Goal: Task Accomplishment & Management: Complete application form

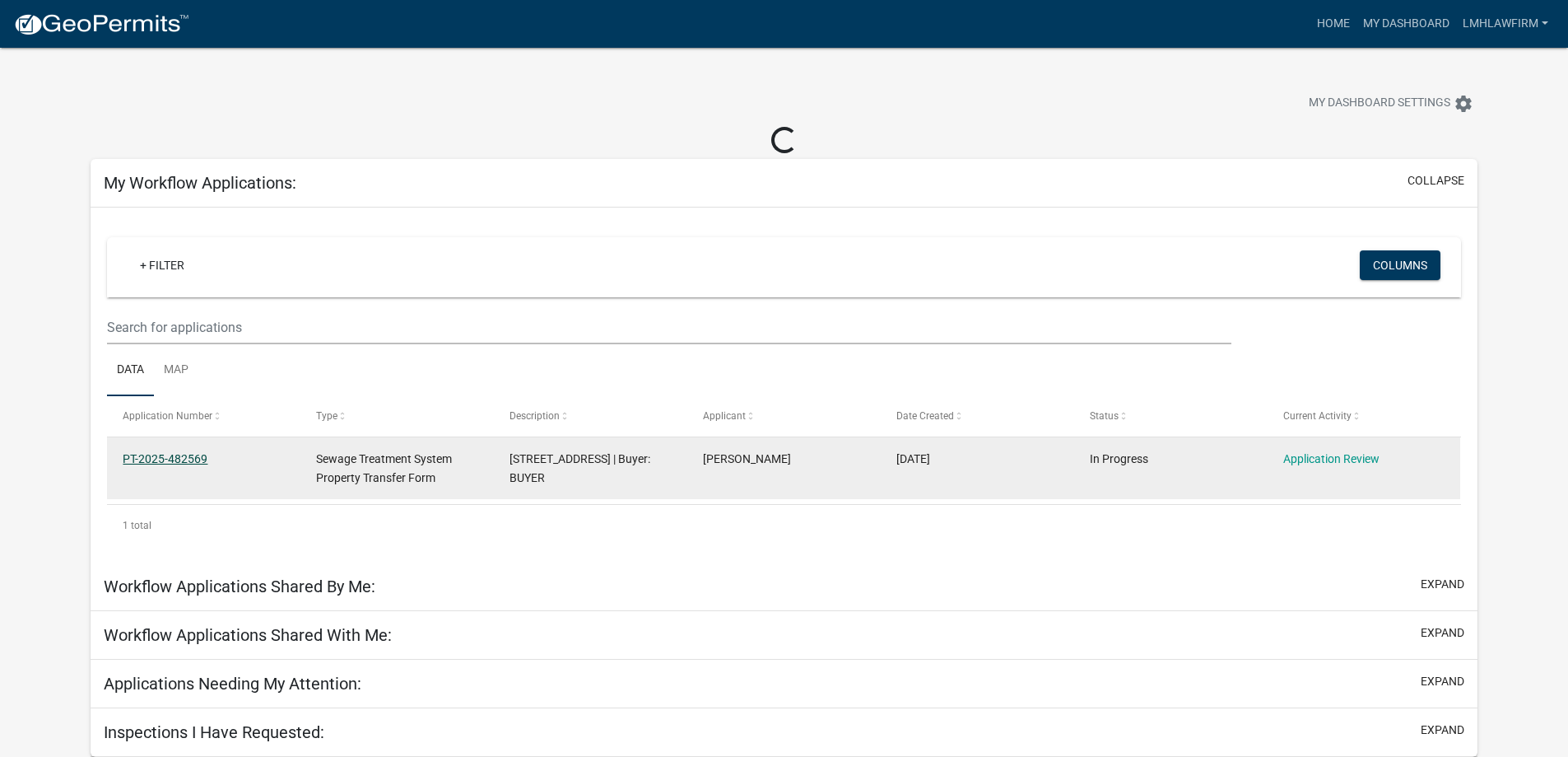
click at [166, 460] on link "PT-2025-482569" at bounding box center [165, 458] width 85 height 13
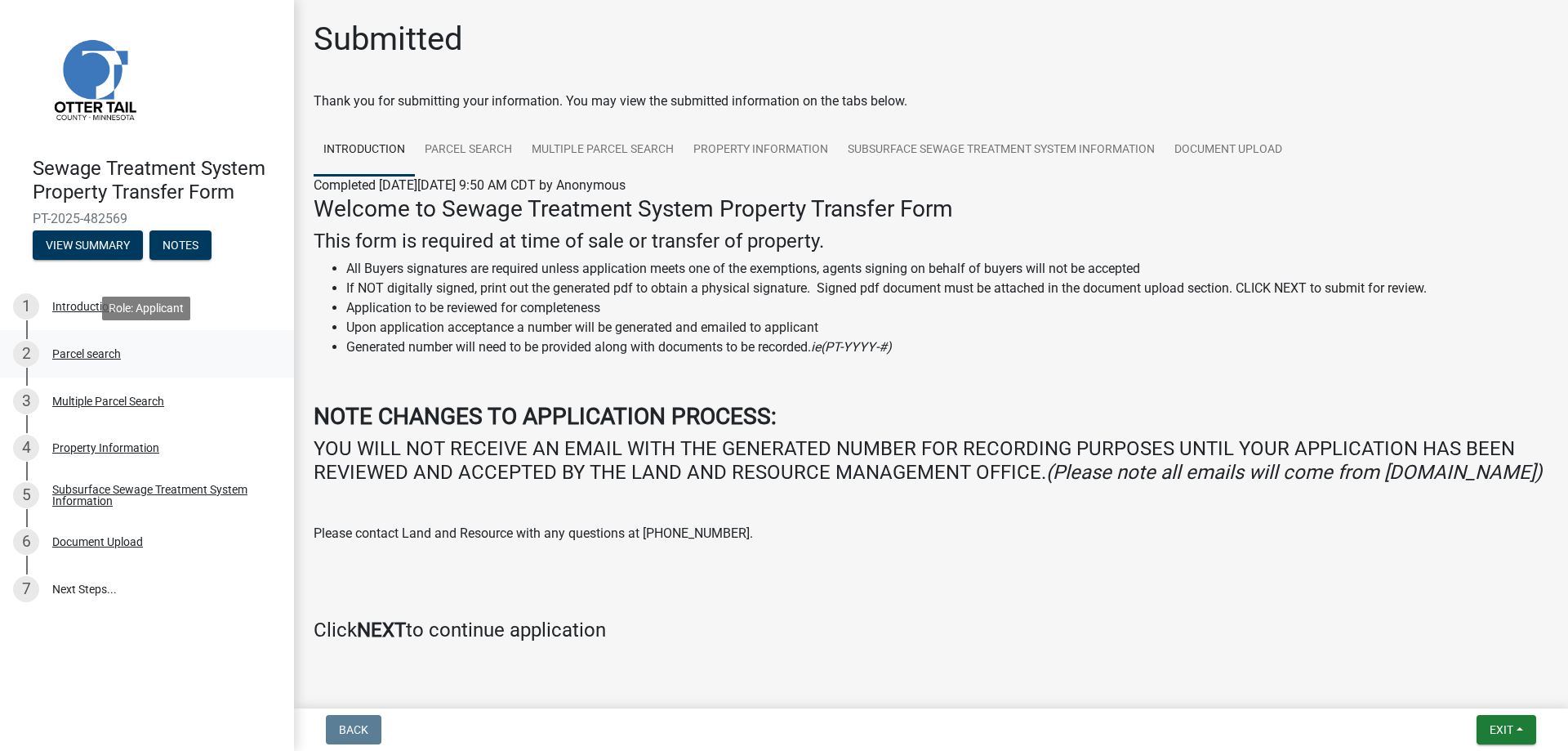
click at [98, 357] on div "Parcel search" at bounding box center [87, 353] width 68 height 11
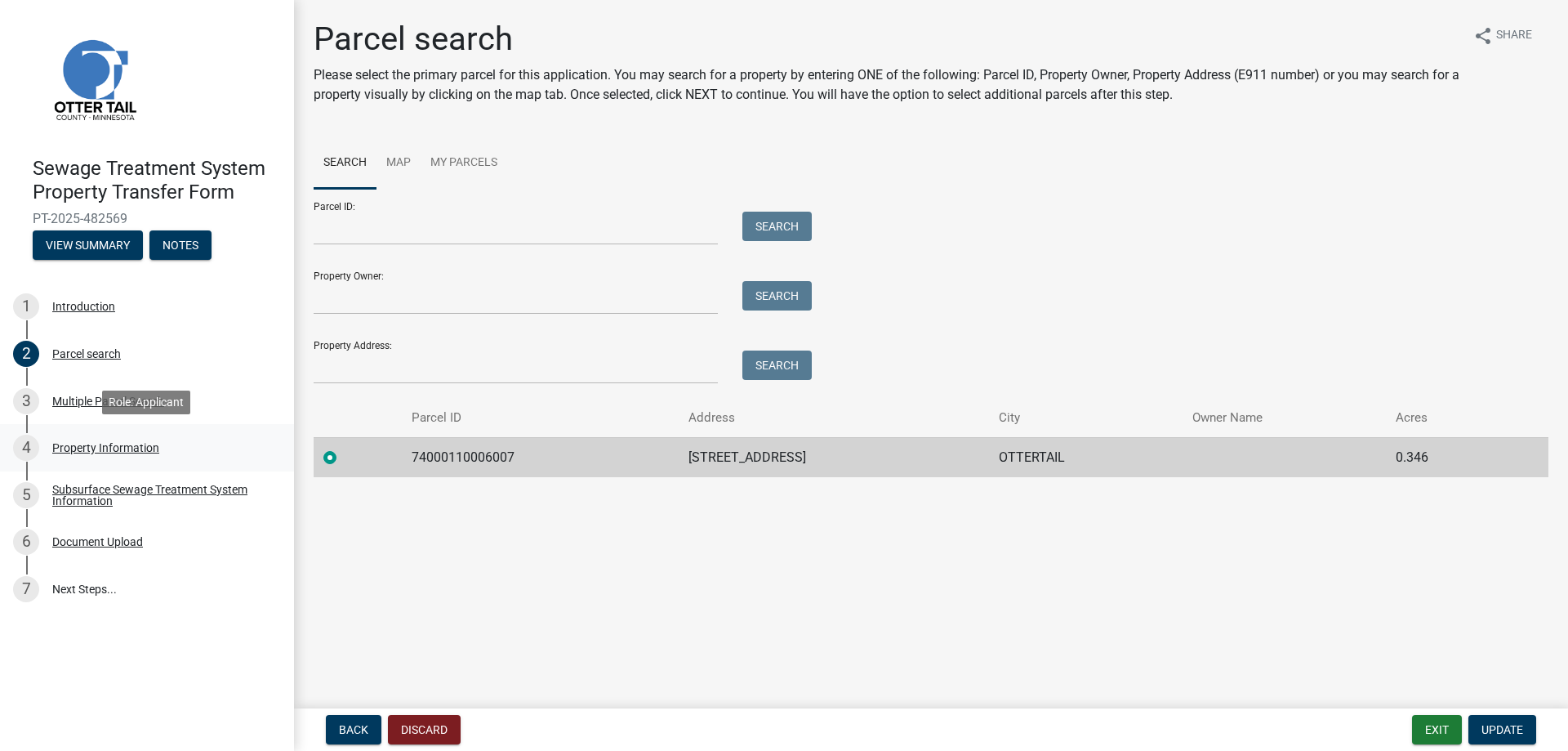
click at [95, 438] on div "4 Property Information" at bounding box center [140, 448] width 254 height 26
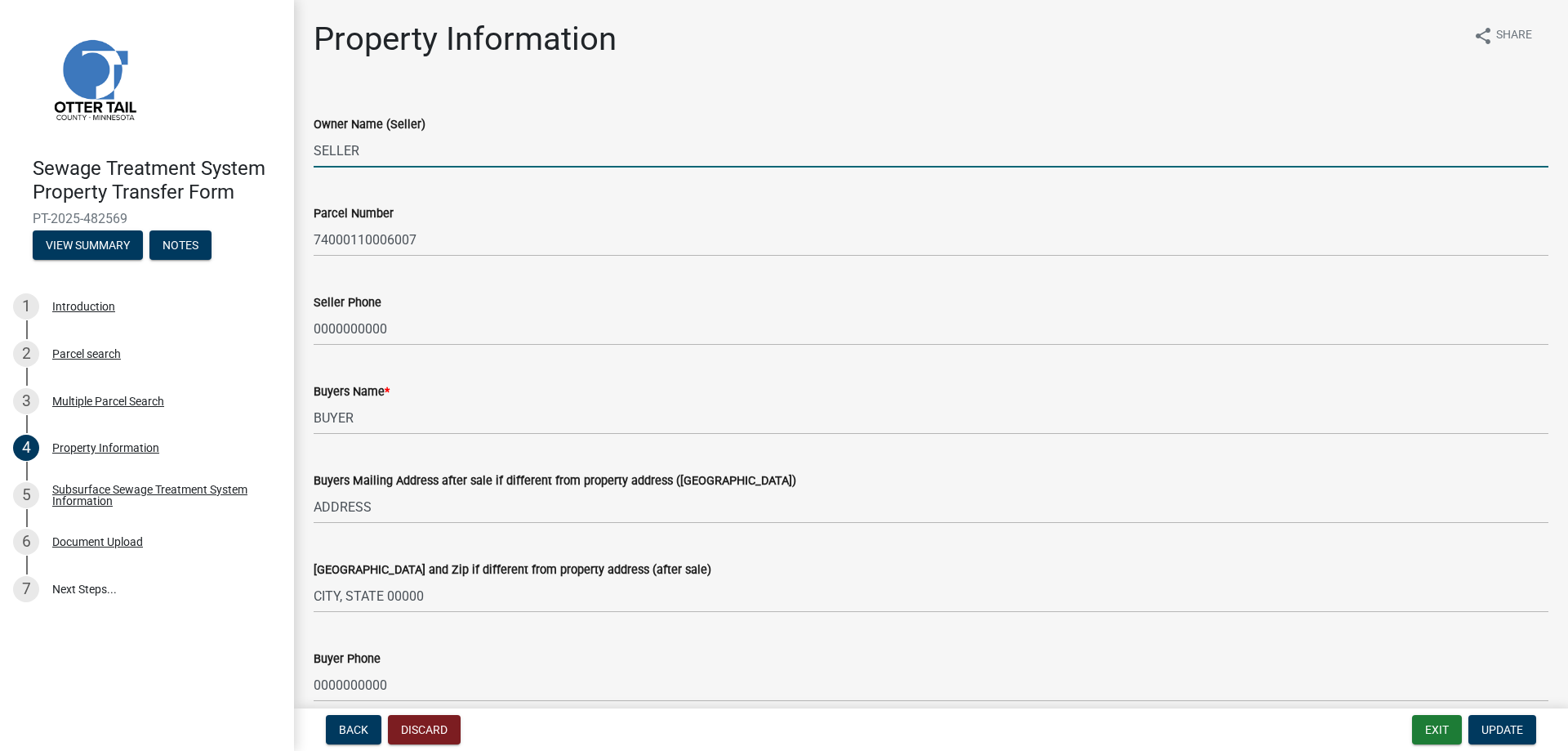
drag, startPoint x: 423, startPoint y: 156, endPoint x: 105, endPoint y: 150, distance: 318.1
click at [105, 150] on div "Sewage Treatment System Property Transfer Form PT-2025-482569 View Summary Note…" at bounding box center [784, 375] width 1568 height 751
type input "[PERSON_NAME]"
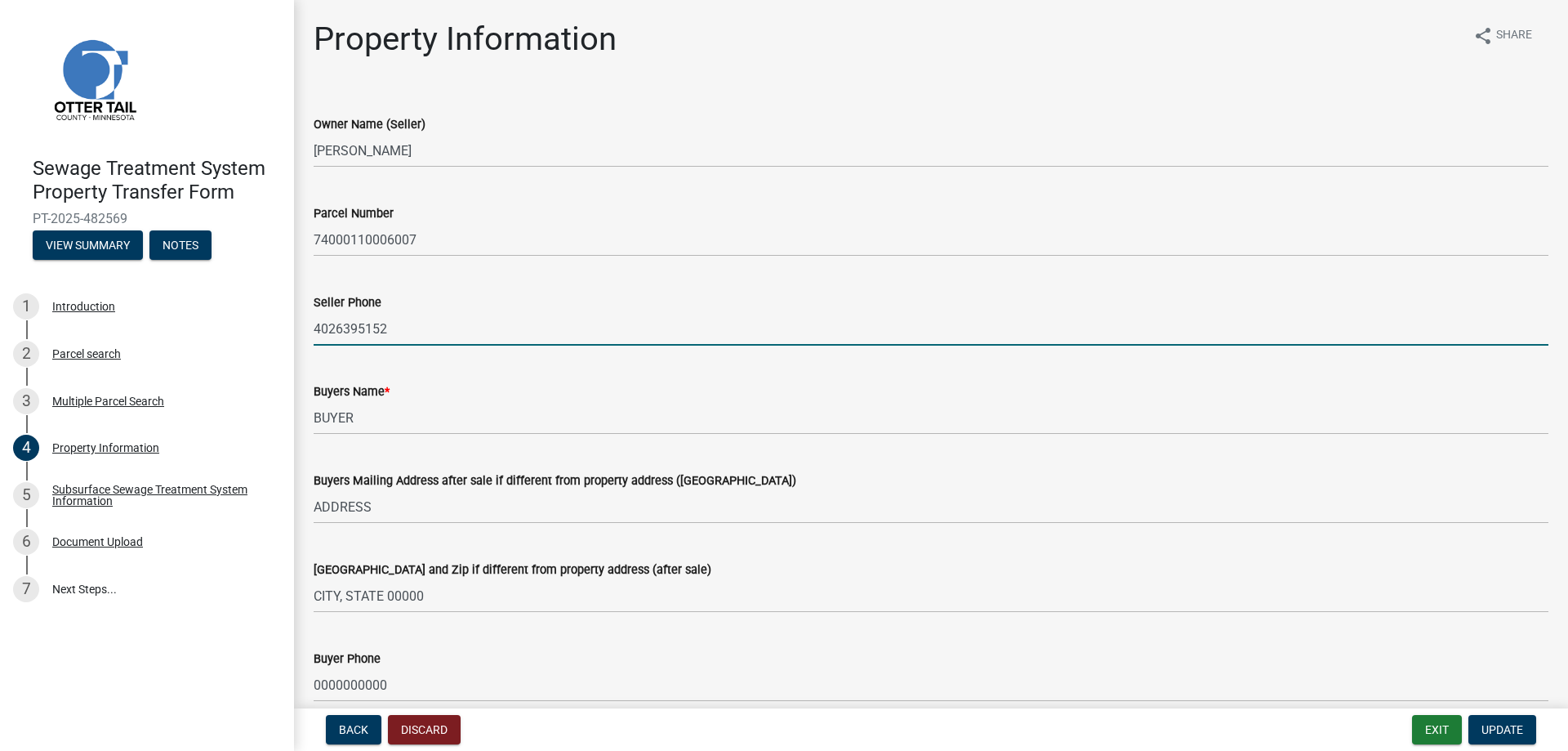
type input "4026395152"
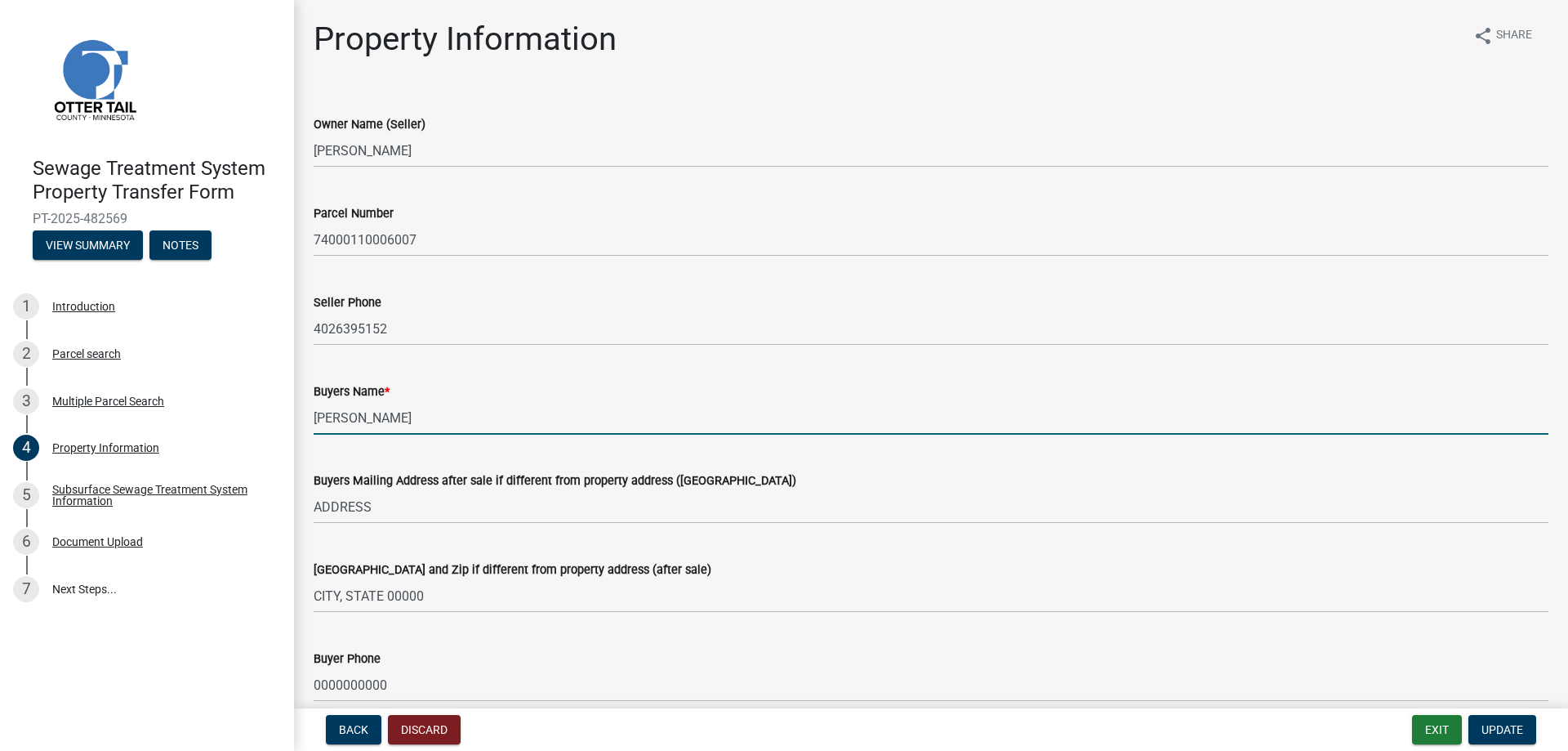
type input "[PERSON_NAME]"
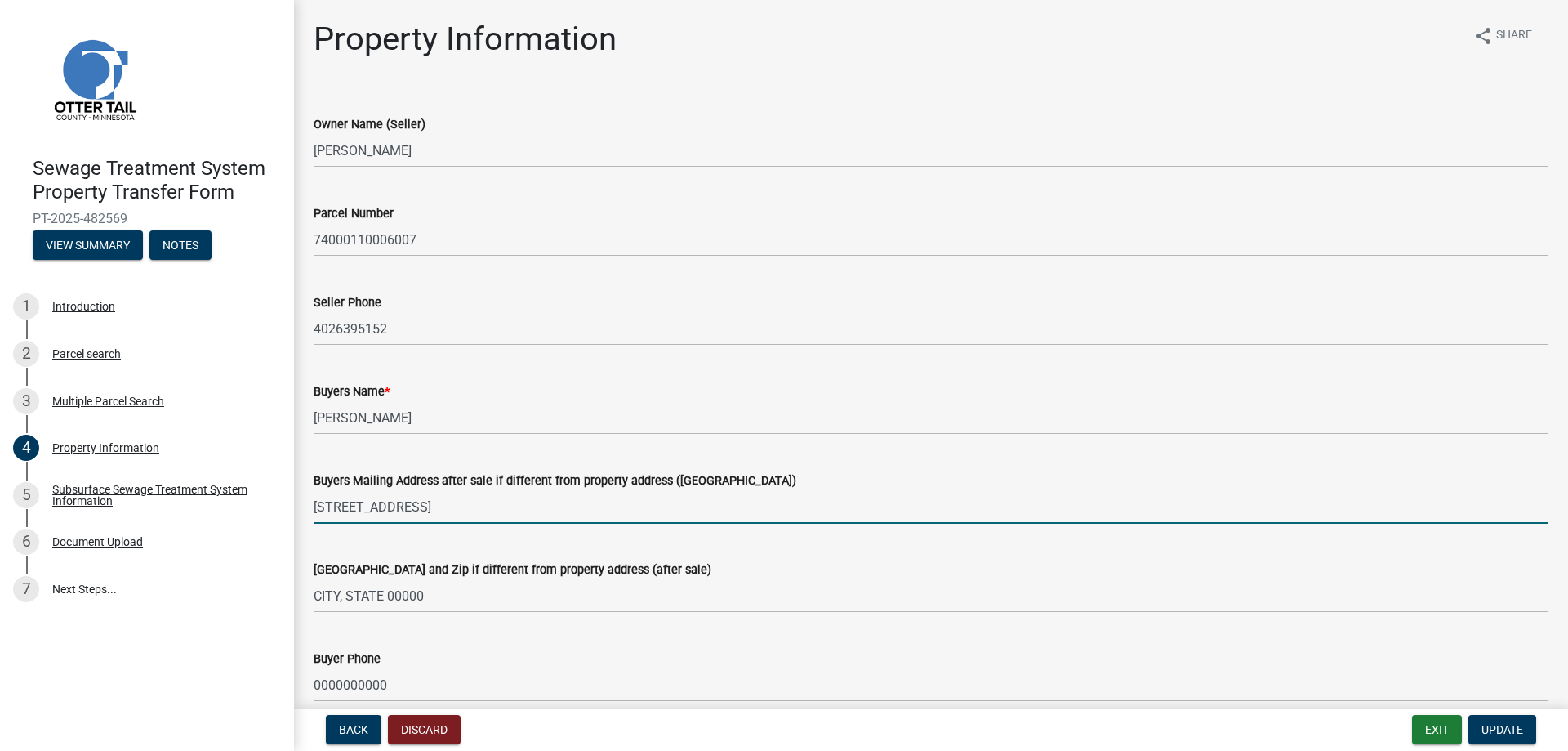
type input "[STREET_ADDRESS]"
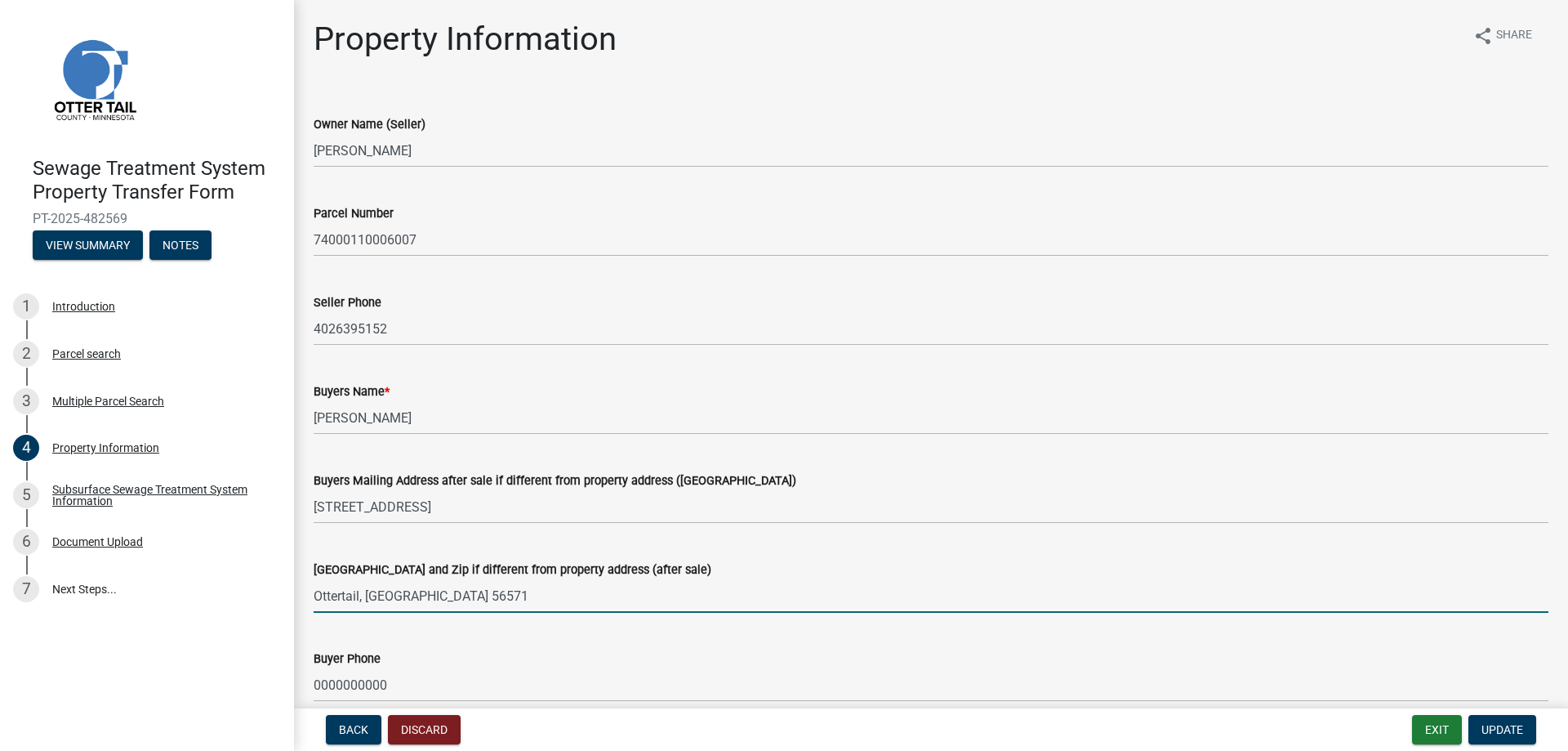
type input "Ottertail, [GEOGRAPHIC_DATA] 56571"
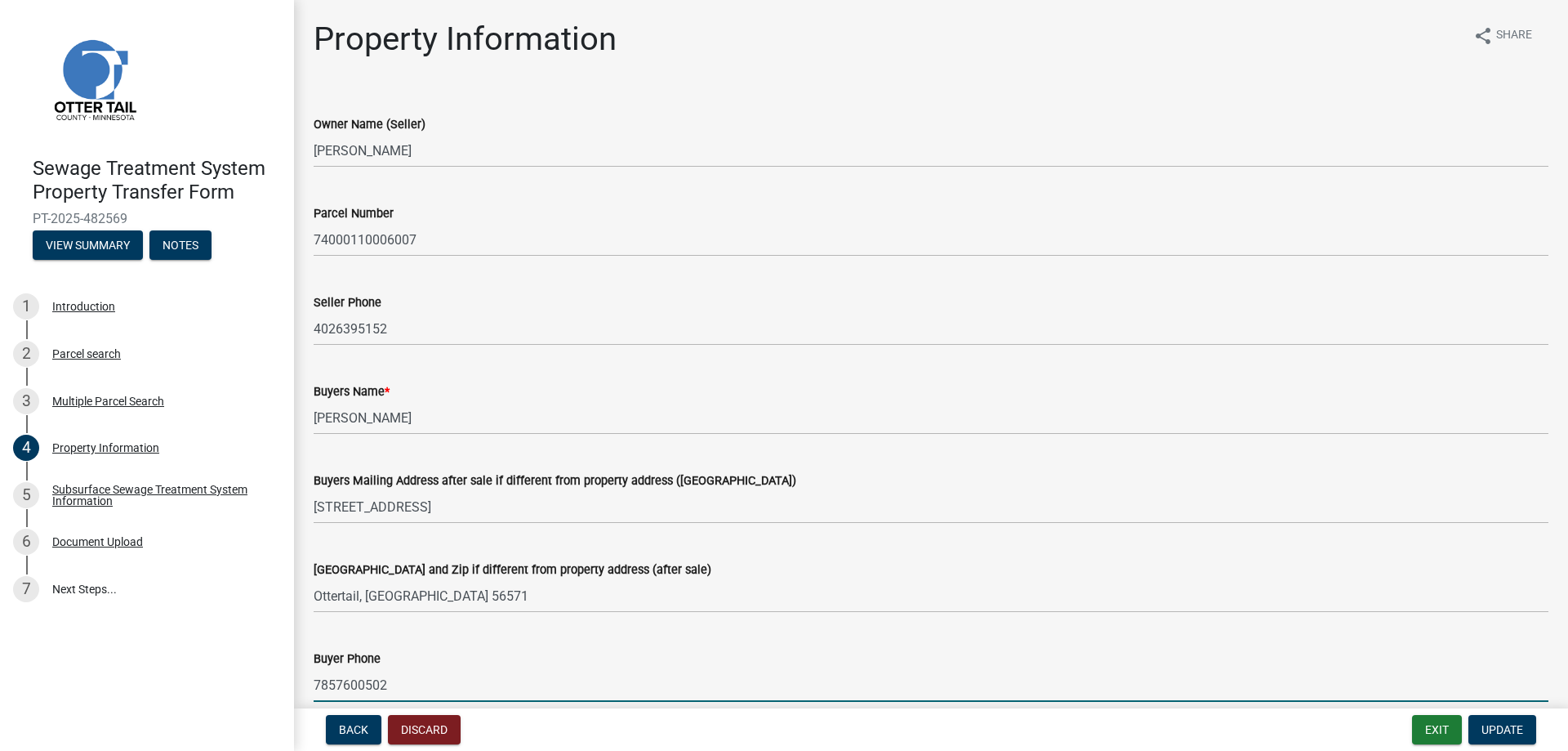
type input "7857600502"
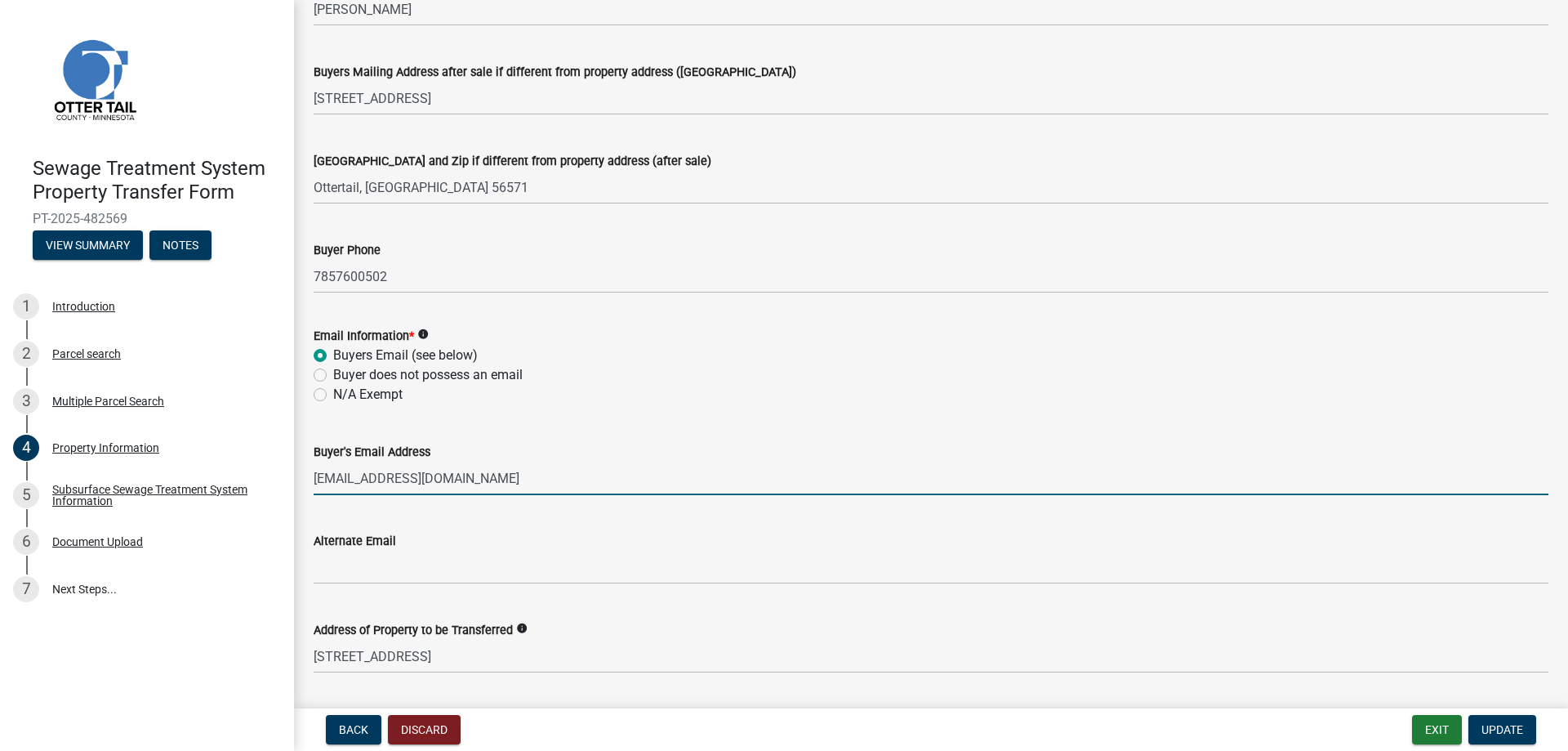
type input "[EMAIL_ADDRESS][DOMAIN_NAME]"
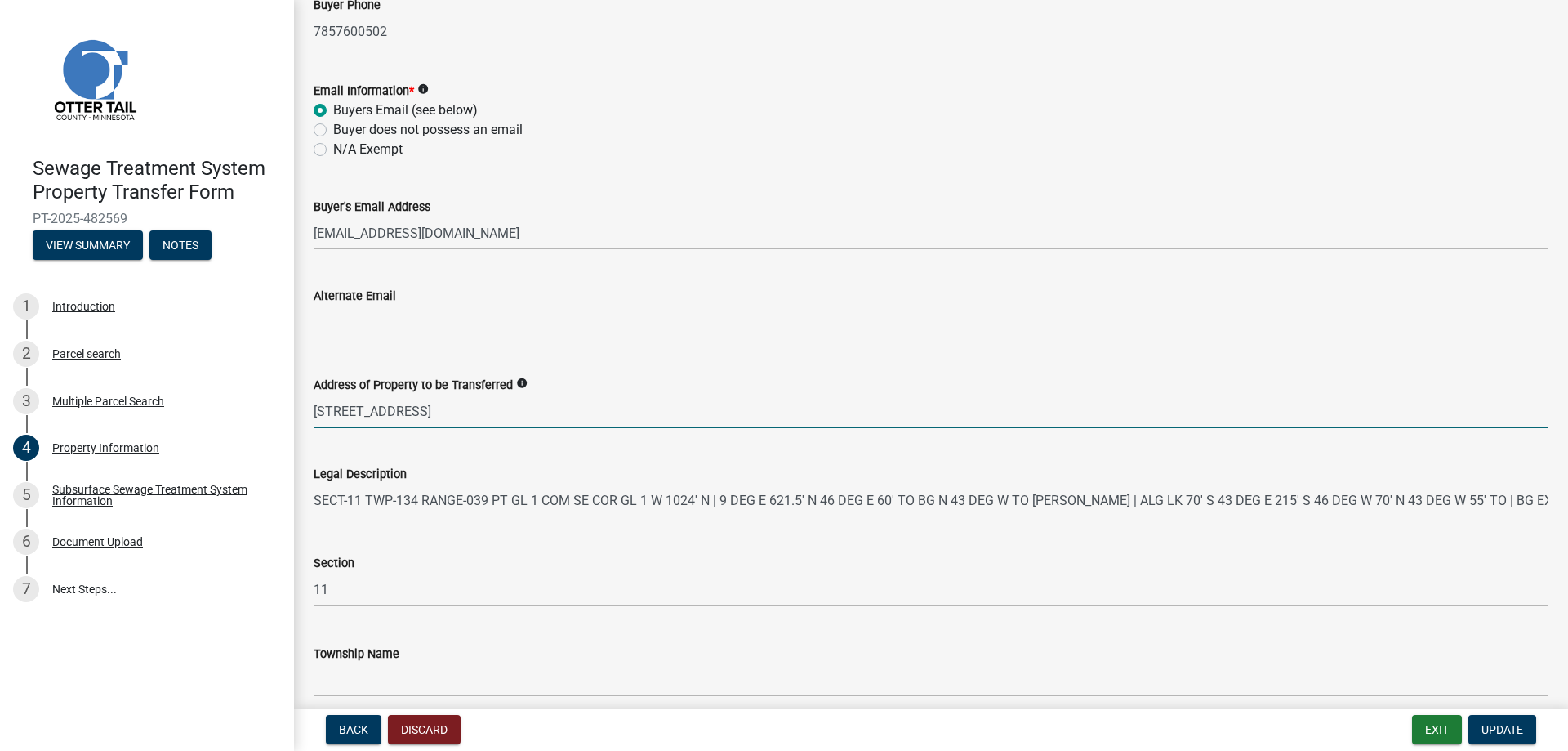
scroll to position [726, 0]
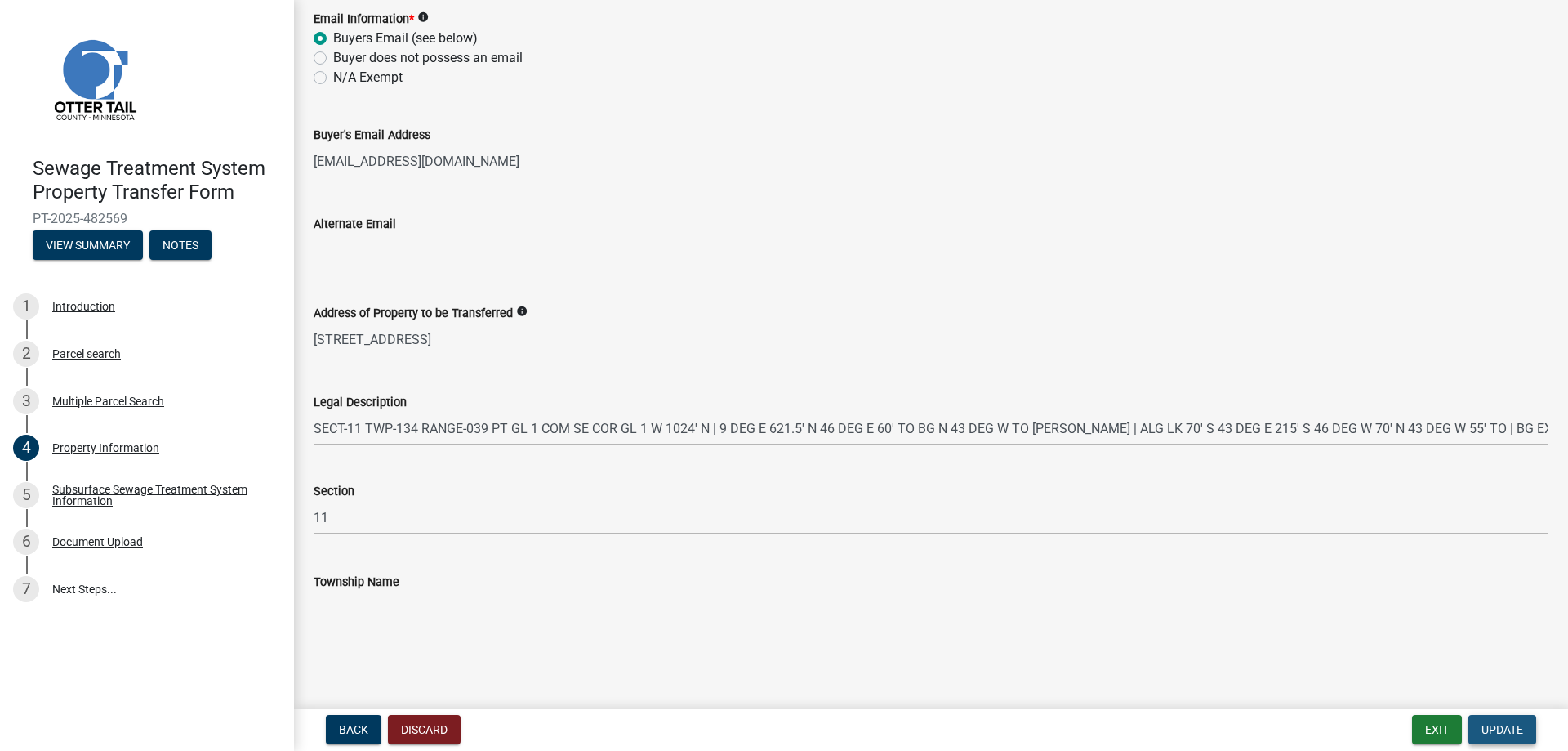
click at [1499, 727] on span "Update" at bounding box center [1502, 729] width 42 height 13
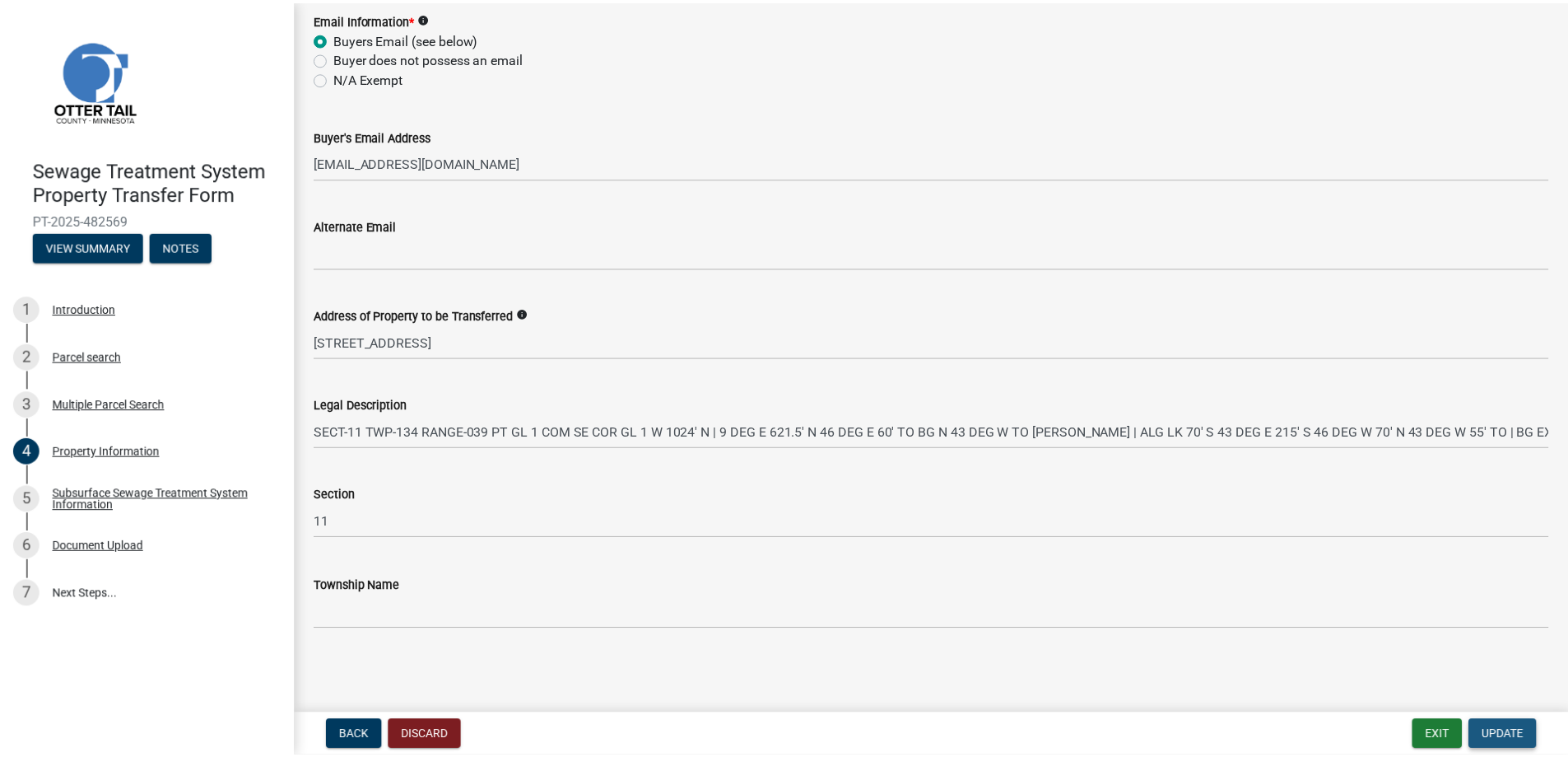
scroll to position [0, 0]
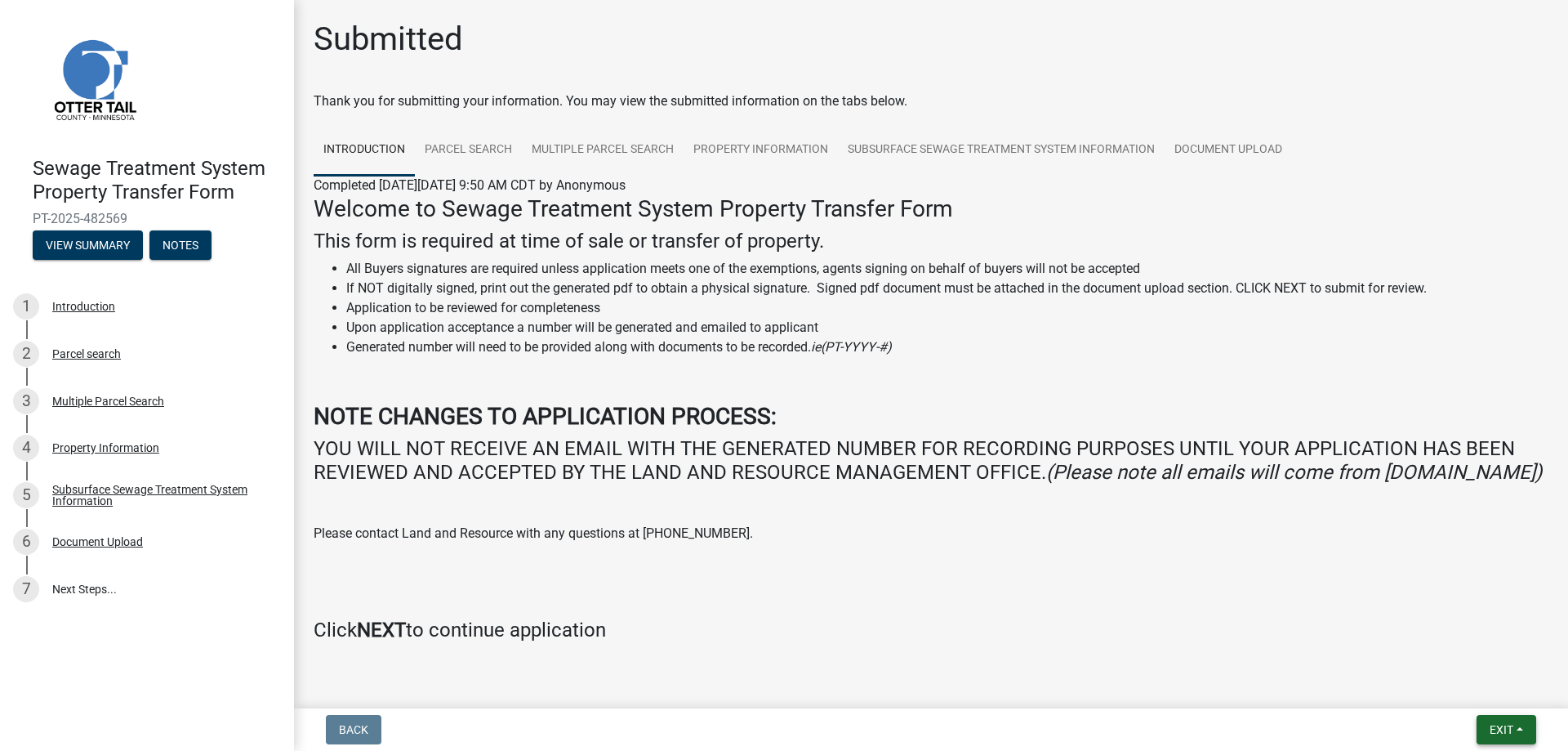
click at [1499, 731] on span "Exit" at bounding box center [1501, 729] width 24 height 13
click at [1489, 688] on button "Save & Exit" at bounding box center [1470, 686] width 130 height 39
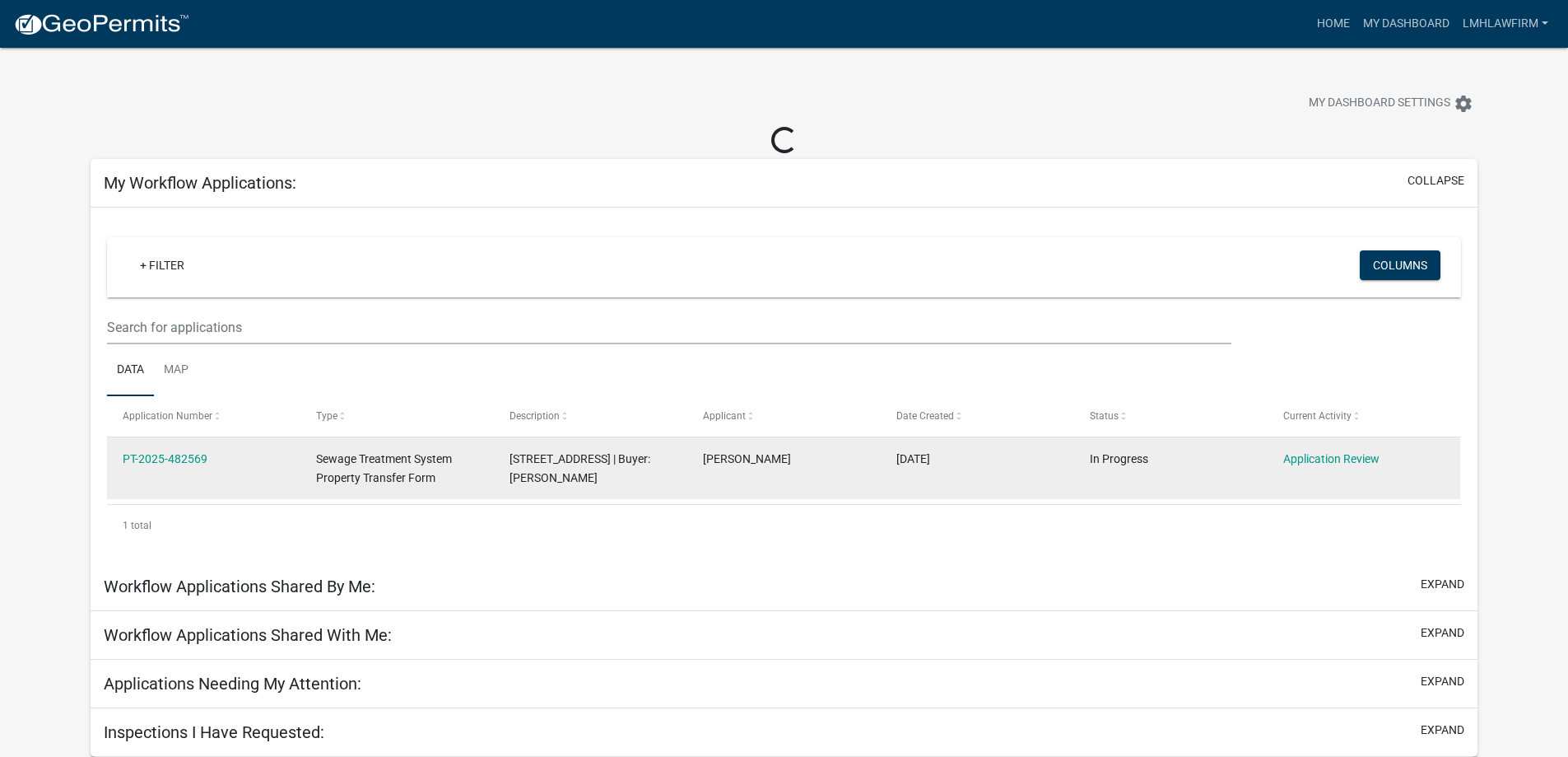
scroll to position [48, 0]
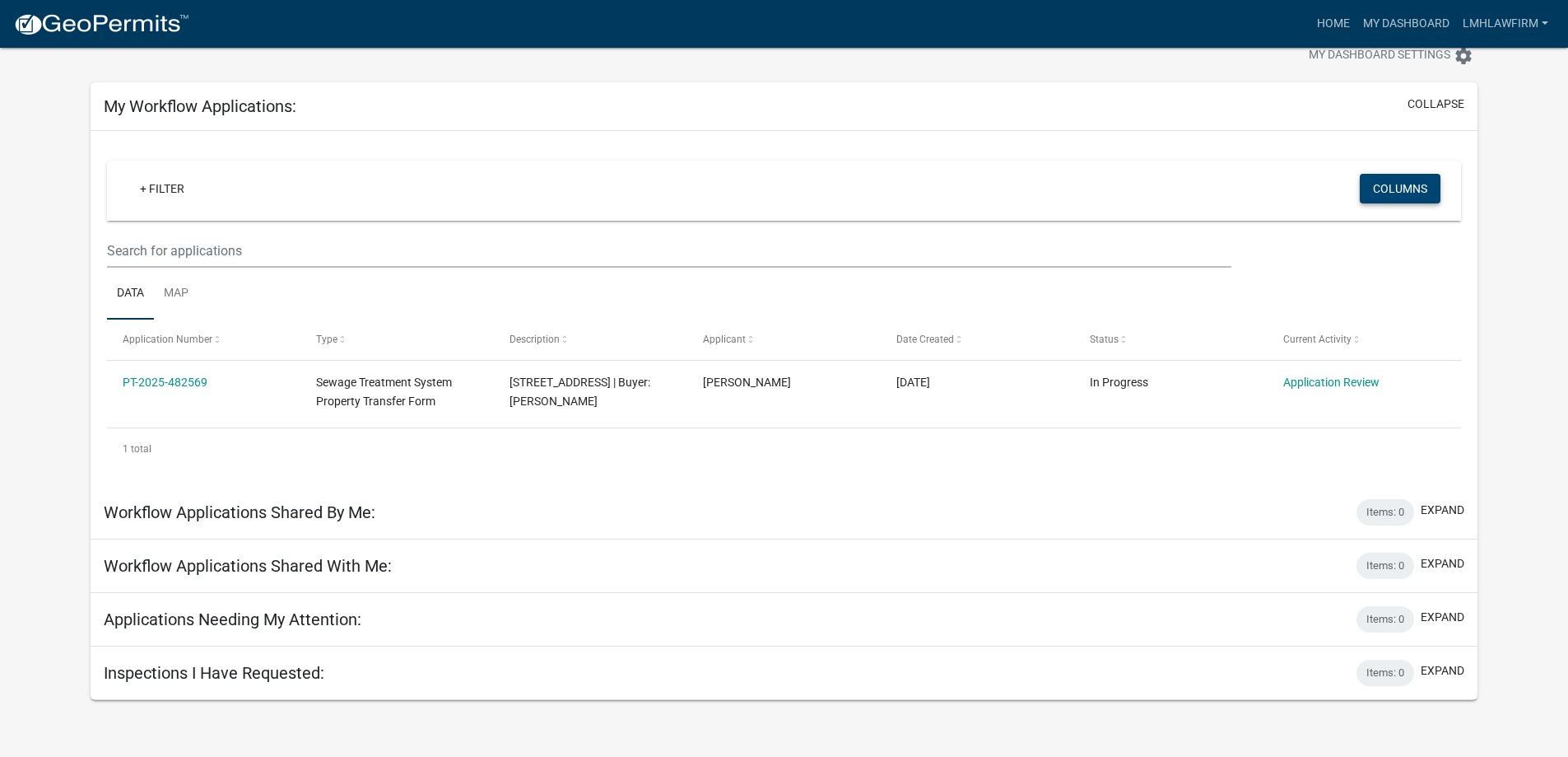
click at [1373, 194] on button "Columns" at bounding box center [1400, 189] width 81 height 30
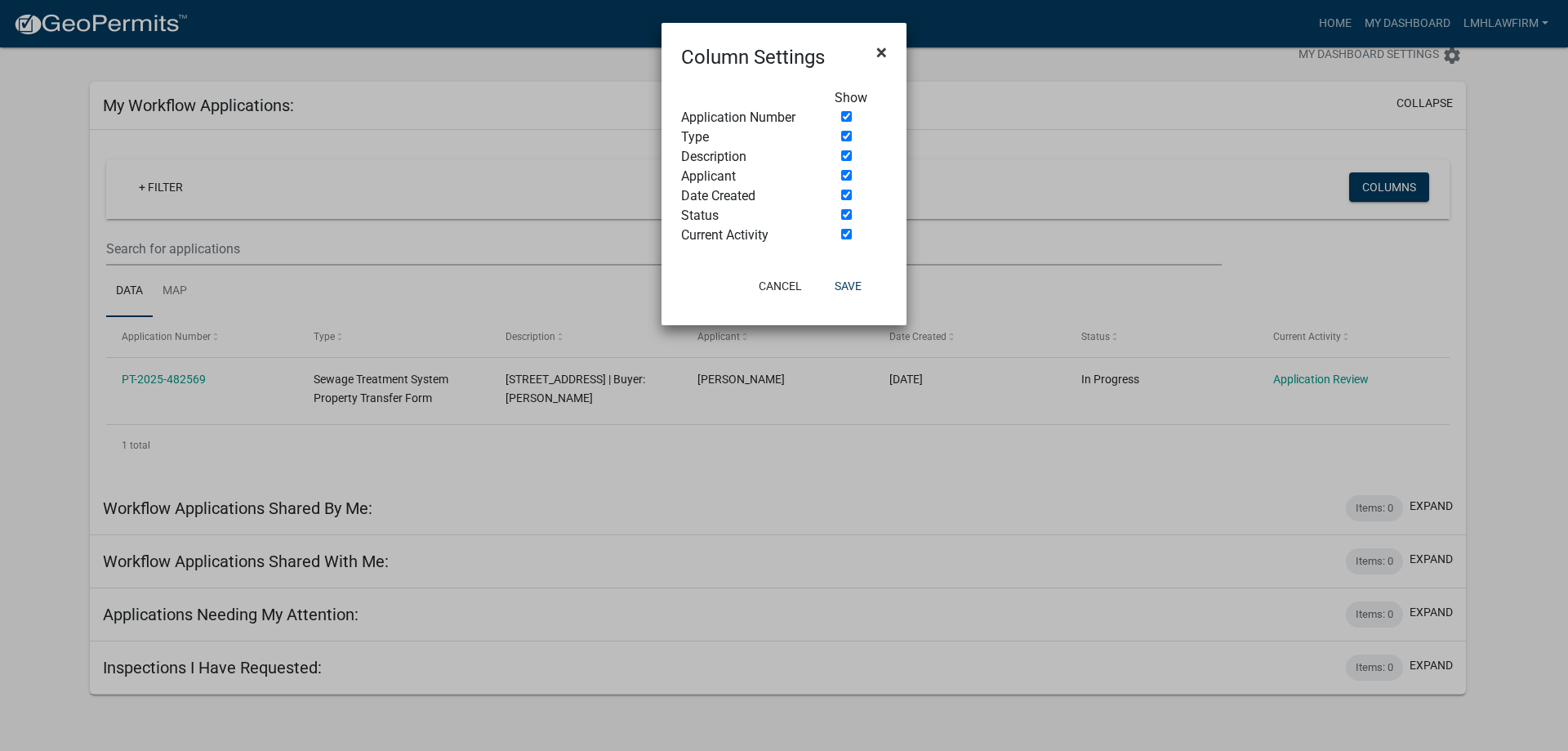
click at [875, 47] on button "×" at bounding box center [881, 52] width 37 height 45
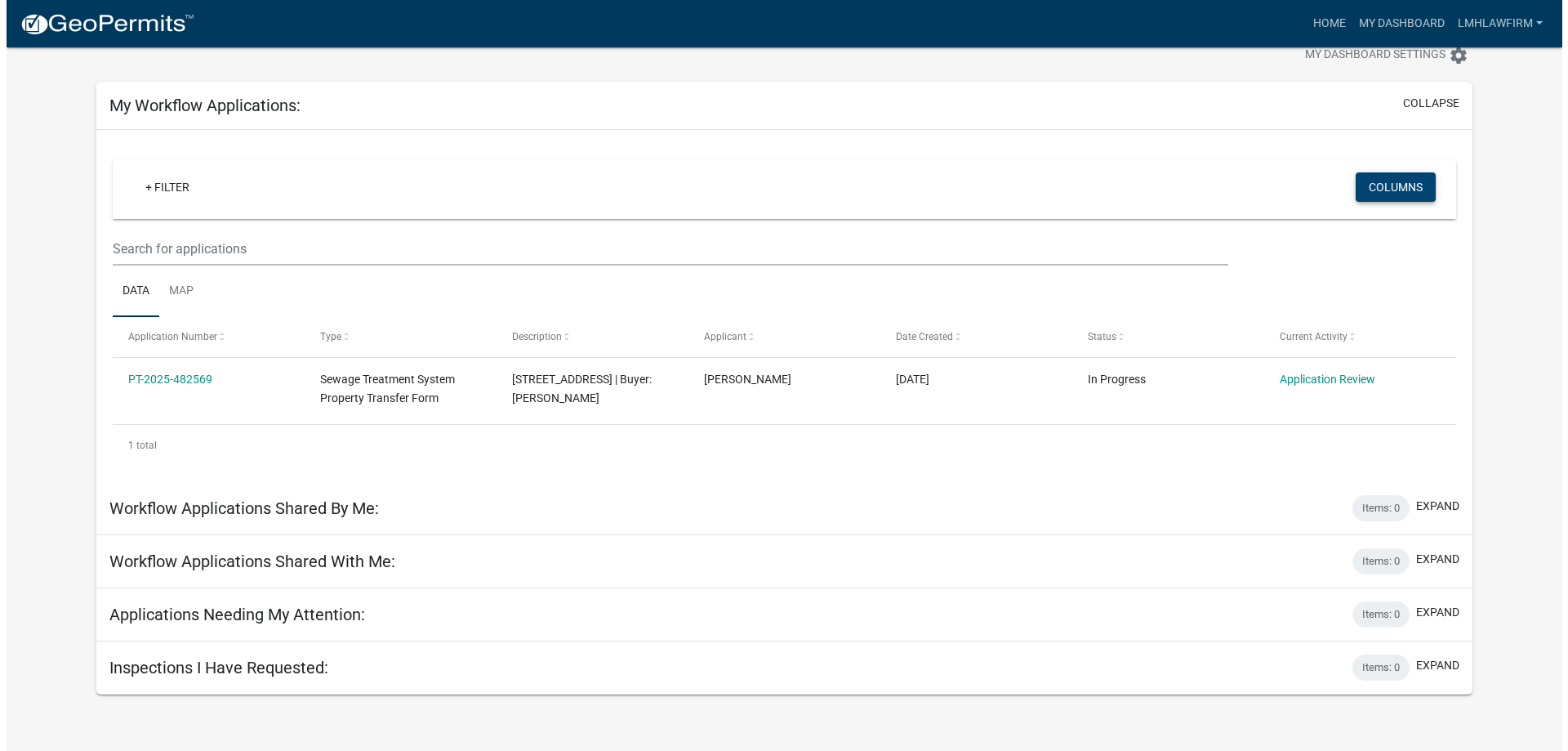
scroll to position [0, 0]
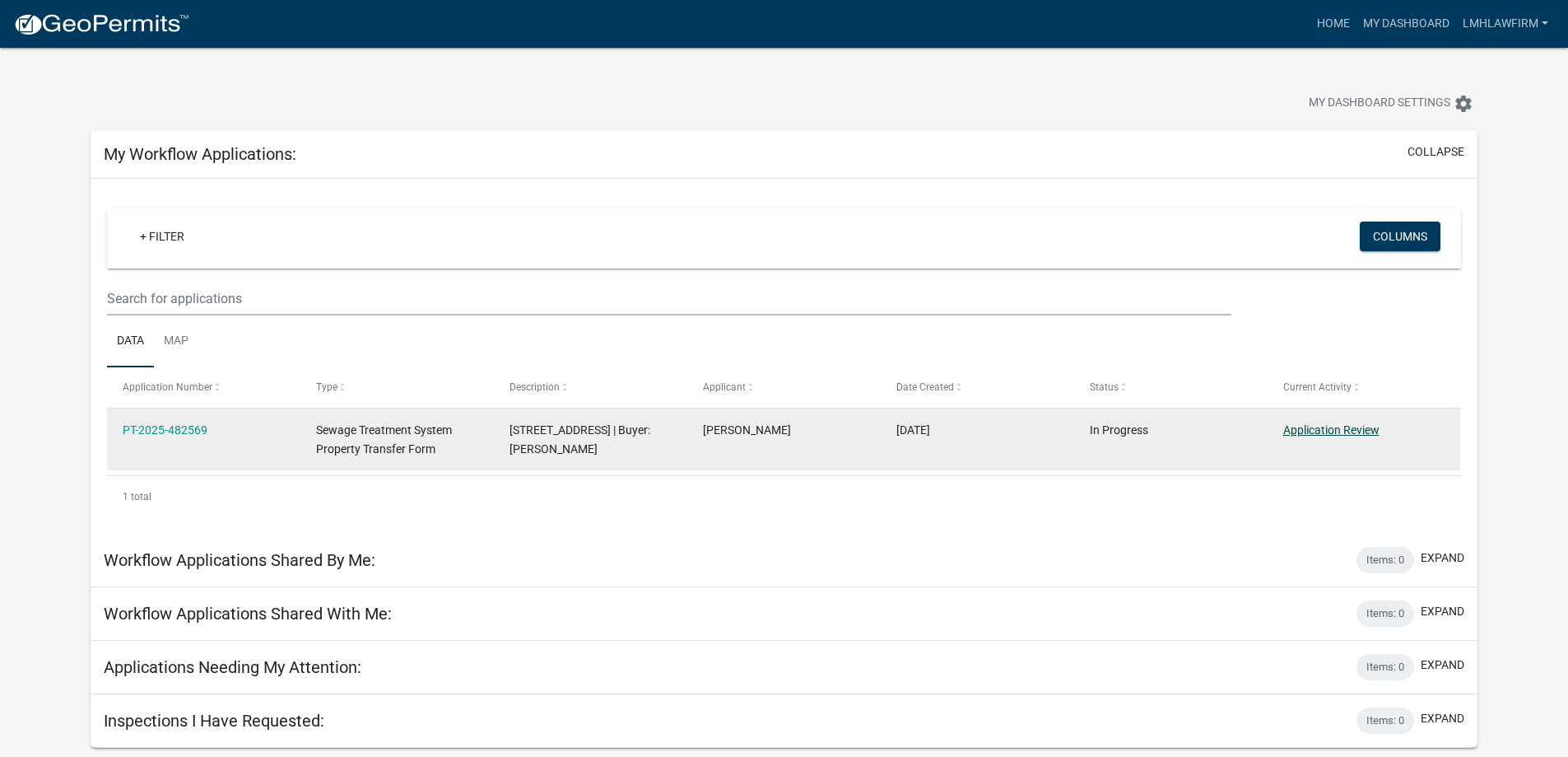
click at [1332, 429] on link "Application Review" at bounding box center [1330, 429] width 96 height 13
